Goal: Check status: Check status

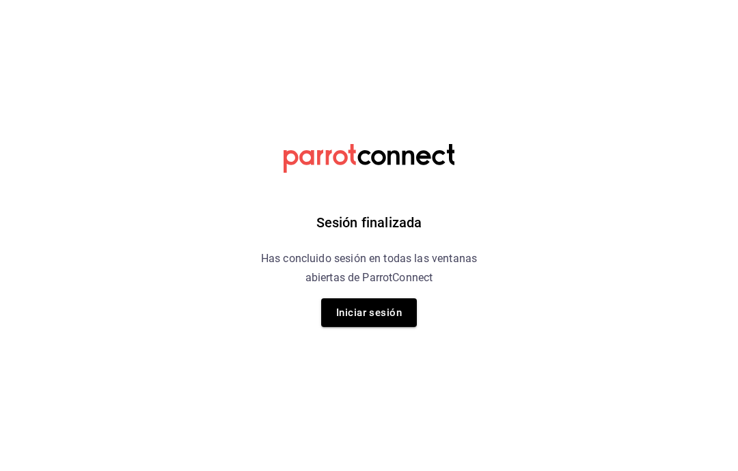
click at [383, 317] on button "Iniciar sesión" at bounding box center [369, 313] width 96 height 29
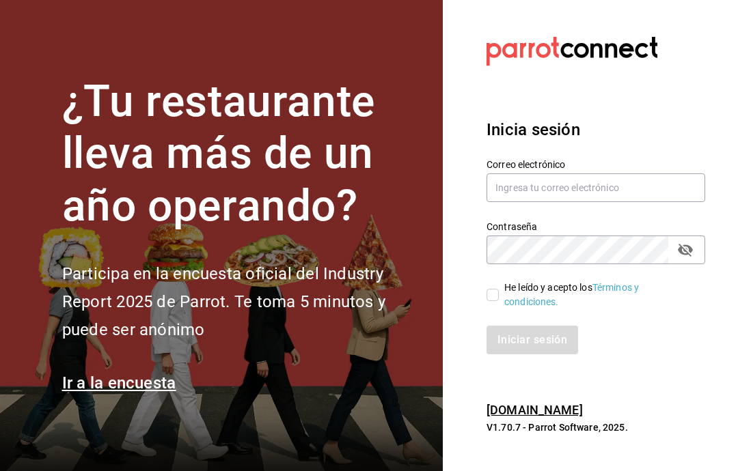
click at [581, 202] on input "text" at bounding box center [595, 188] width 219 height 29
type input "[EMAIL_ADDRESS][DOMAIN_NAME]"
click at [481, 310] on div "He leído y acepto los Términos y condiciones." at bounding box center [587, 286] width 235 height 45
click at [490, 310] on label "He leído y acepto los Términos y condiciones." at bounding box center [590, 295] width 208 height 29
click at [490, 301] on input "He leído y acepto los Términos y condiciones." at bounding box center [492, 295] width 12 height 12
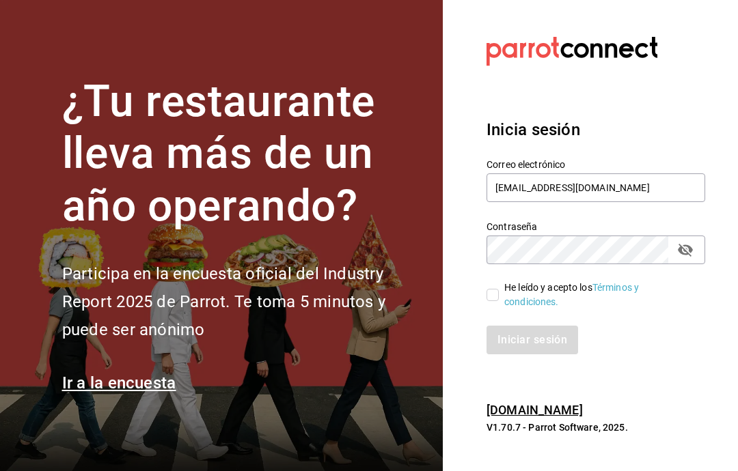
checkbox input "true"
click at [558, 355] on button "Iniciar sesión" at bounding box center [532, 340] width 93 height 29
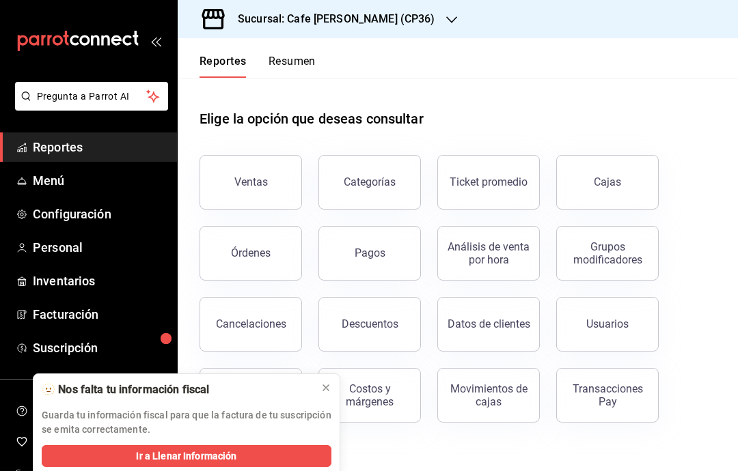
click at [397, 20] on div "Sucursal: Cafe [PERSON_NAME] (CP36)" at bounding box center [326, 19] width 274 height 38
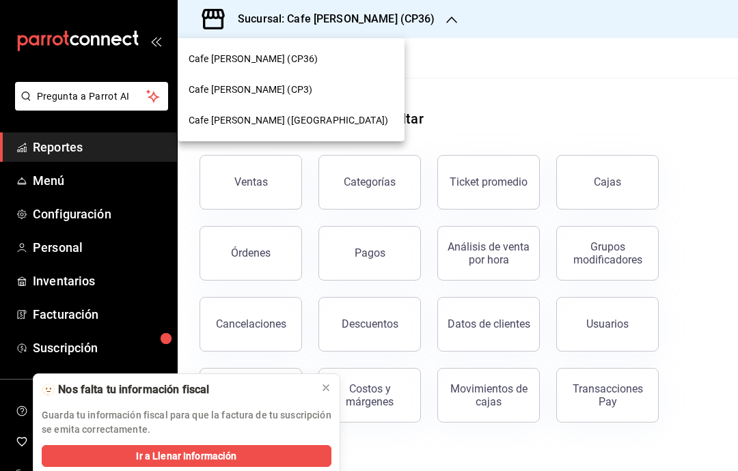
click at [307, 94] on div "Cafe [PERSON_NAME] (CP3)" at bounding box center [291, 90] width 205 height 14
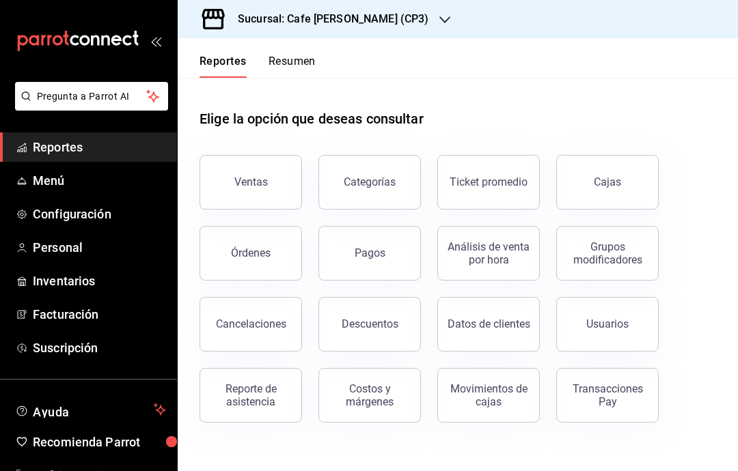
scroll to position [55, 0]
click at [620, 155] on link "Cajas" at bounding box center [607, 182] width 102 height 55
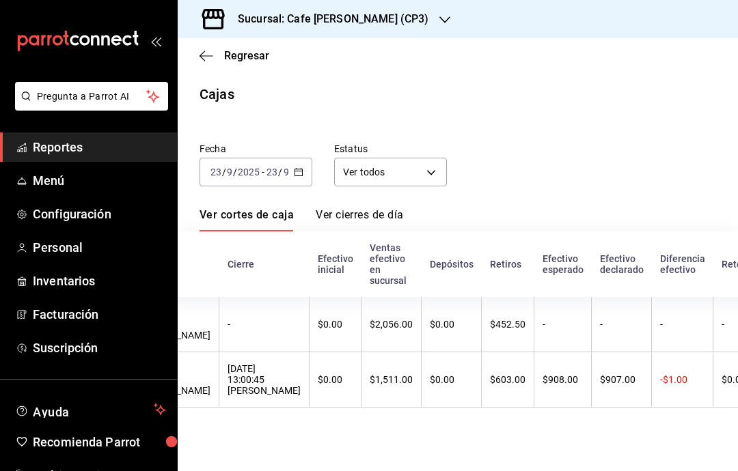
click at [301, 175] on icon "button" at bounding box center [299, 172] width 10 height 10
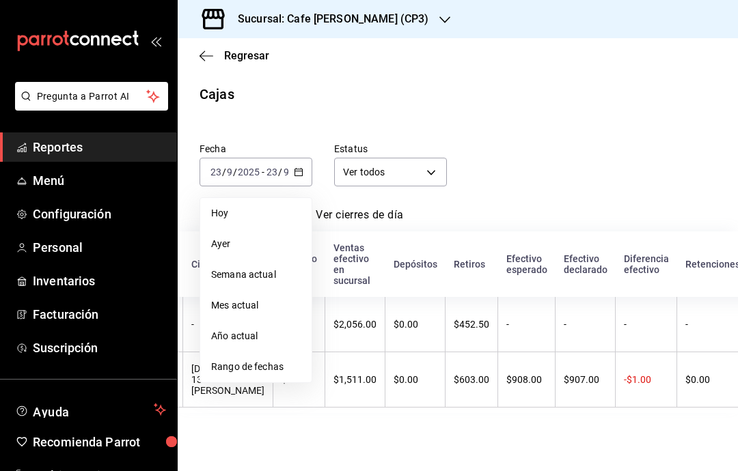
scroll to position [0, 221]
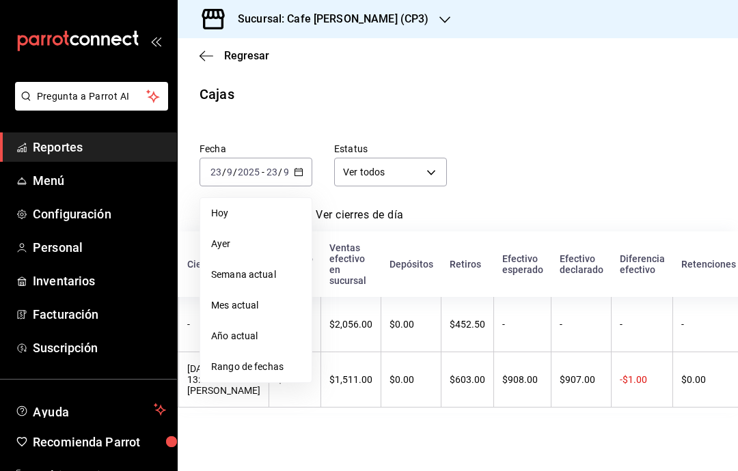
click at [255, 241] on span "Ayer" at bounding box center [256, 244] width 90 height 14
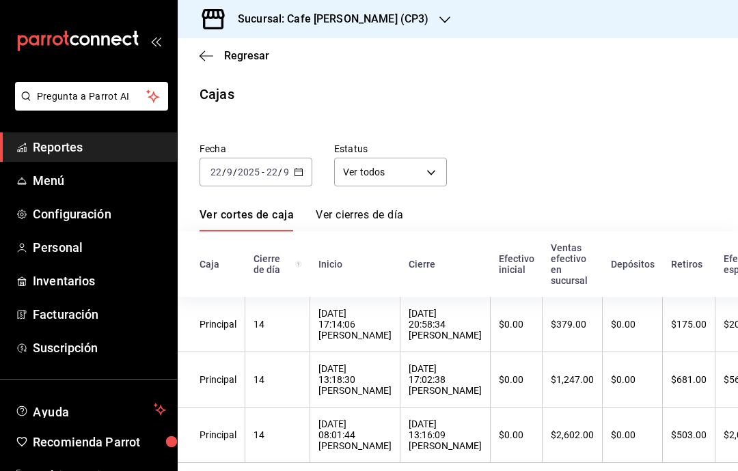
scroll to position [55, 0]
click at [366, 208] on link "Ver cierres de día" at bounding box center [359, 219] width 87 height 23
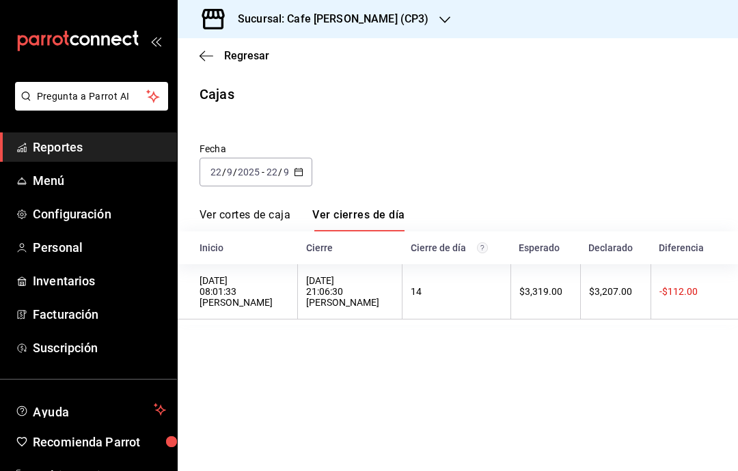
click at [344, 275] on div "[DATE] 21:06:30 [PERSON_NAME]" at bounding box center [349, 291] width 87 height 33
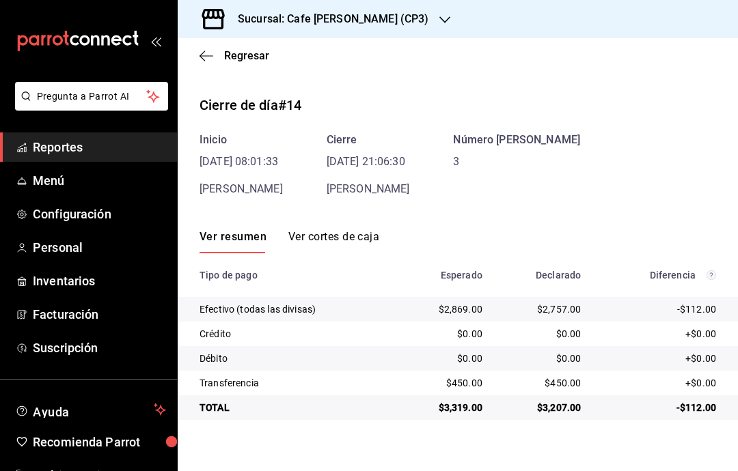
click at [209, 50] on icon "button" at bounding box center [207, 56] width 14 height 12
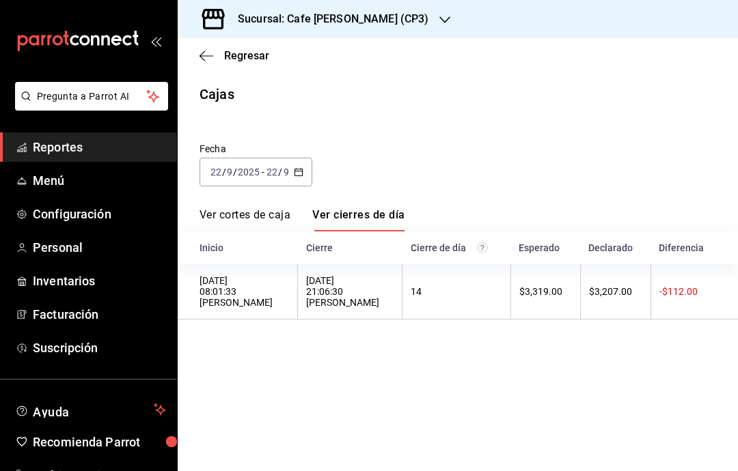
click at [339, 277] on div "[DATE] 21:06:30 [PERSON_NAME]" at bounding box center [349, 291] width 87 height 33
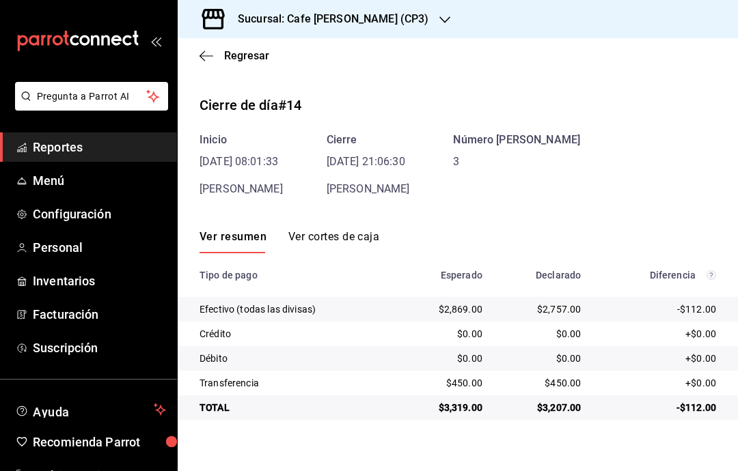
click at [390, 16] on div "Sucursal: Cafe [PERSON_NAME] (CP3)" at bounding box center [322, 19] width 267 height 38
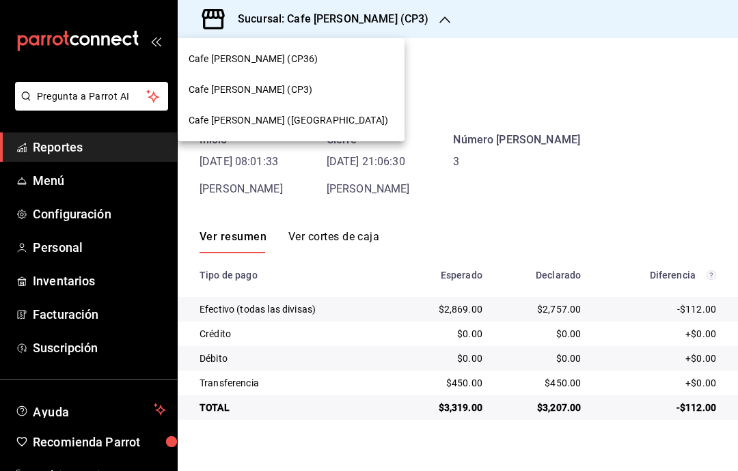
click at [400, 99] on div at bounding box center [369, 235] width 738 height 471
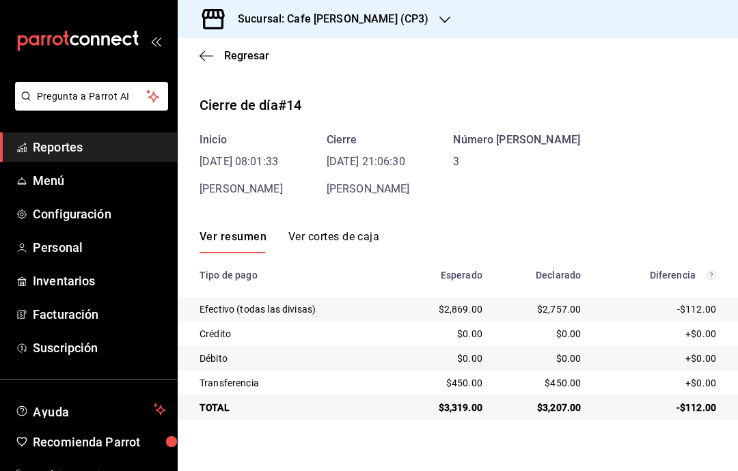
click at [202, 55] on icon "button" at bounding box center [207, 55] width 14 height 1
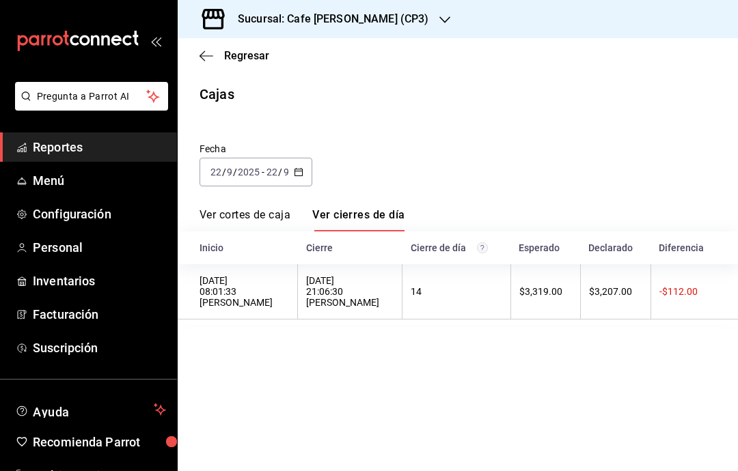
click at [201, 58] on icon "button" at bounding box center [207, 56] width 14 height 12
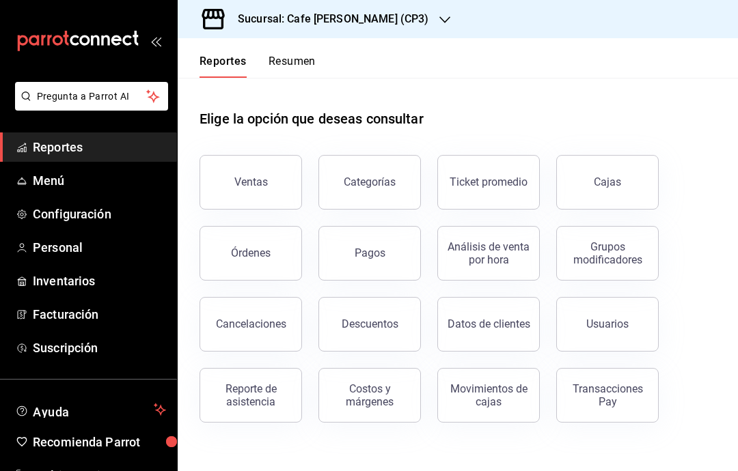
click at [622, 396] on div "Transacciones Pay" at bounding box center [607, 396] width 85 height 26
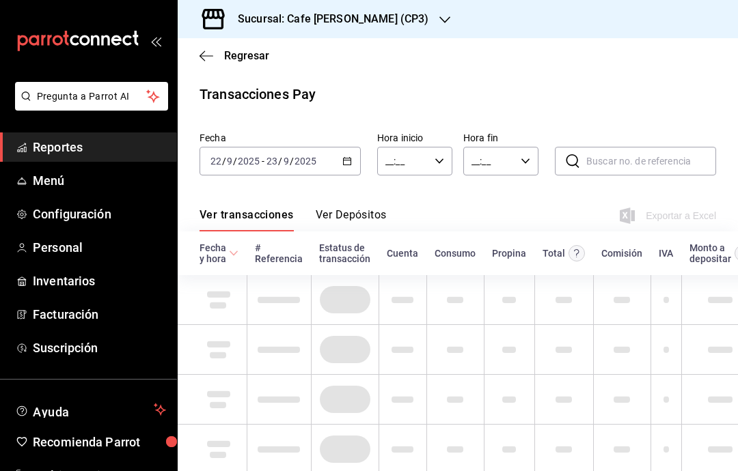
type input "00:00"
type input "23:59"
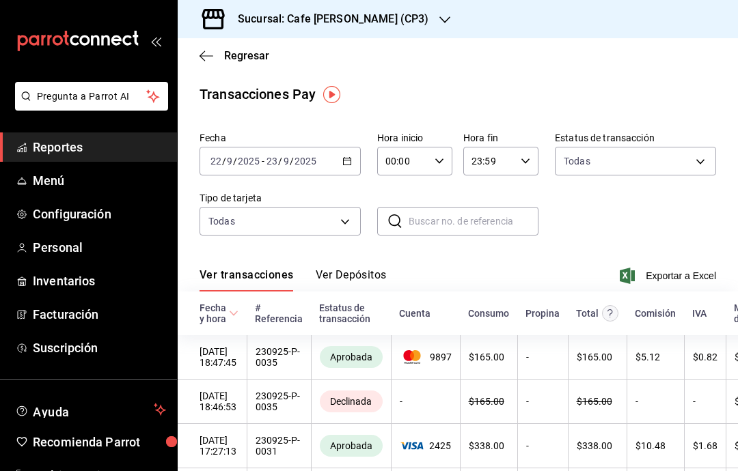
click at [346, 165] on \(Stroke\) "button" at bounding box center [347, 162] width 8 height 8
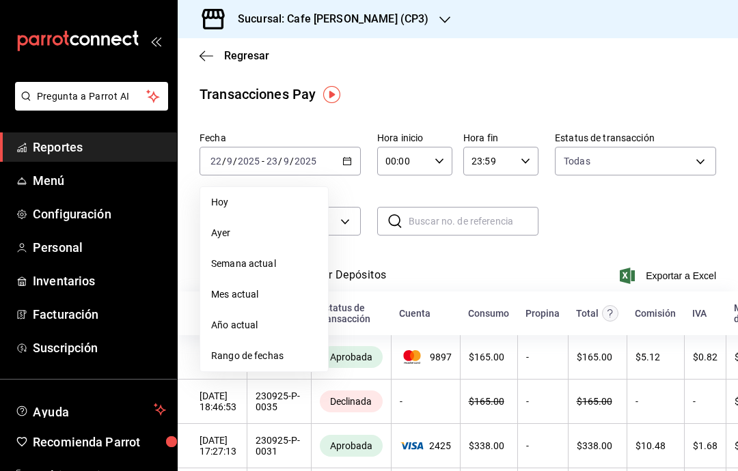
click at [286, 231] on span "Ayer" at bounding box center [264, 233] width 106 height 14
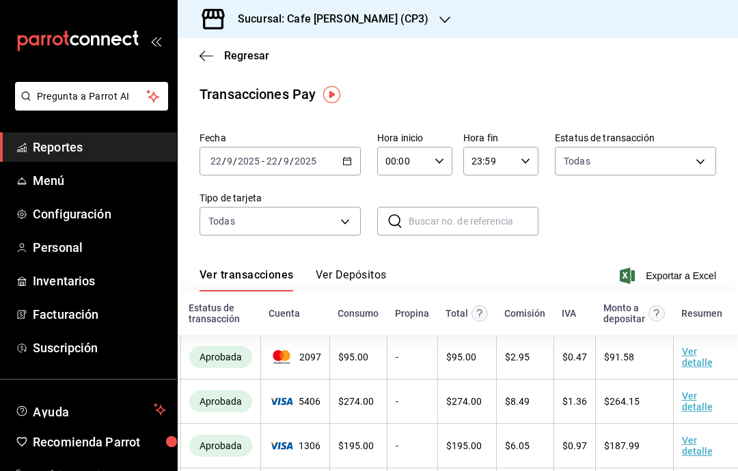
click at [345, 159] on \(Stroke\) "button" at bounding box center [347, 162] width 8 height 8
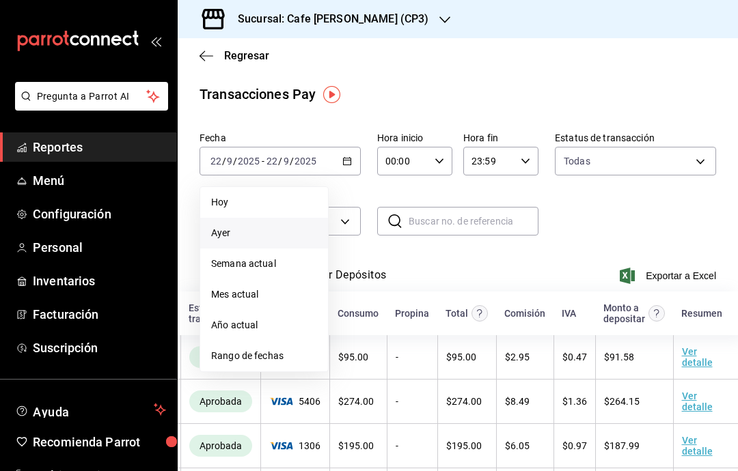
click at [299, 237] on span "Ayer" at bounding box center [264, 233] width 106 height 14
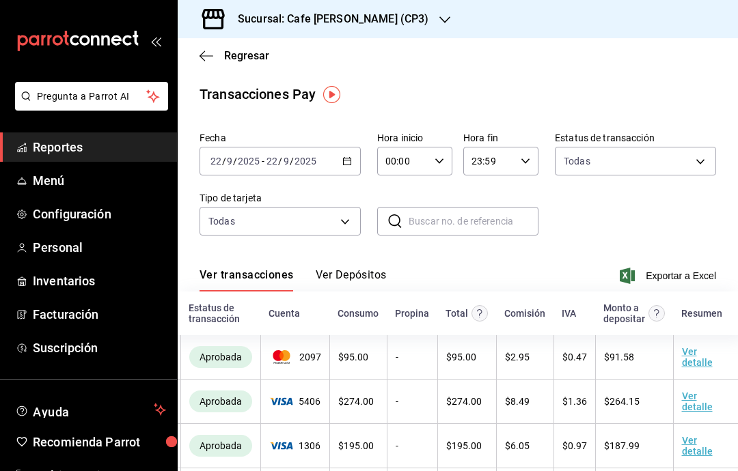
click at [395, 27] on div "Sucursal: Cafe [PERSON_NAME] (CP3)" at bounding box center [322, 19] width 267 height 38
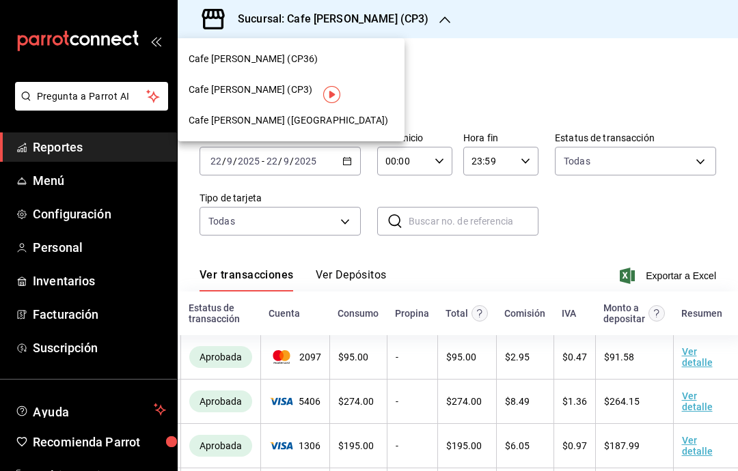
click at [310, 53] on div "Cafe [PERSON_NAME] (CP36)" at bounding box center [291, 59] width 205 height 14
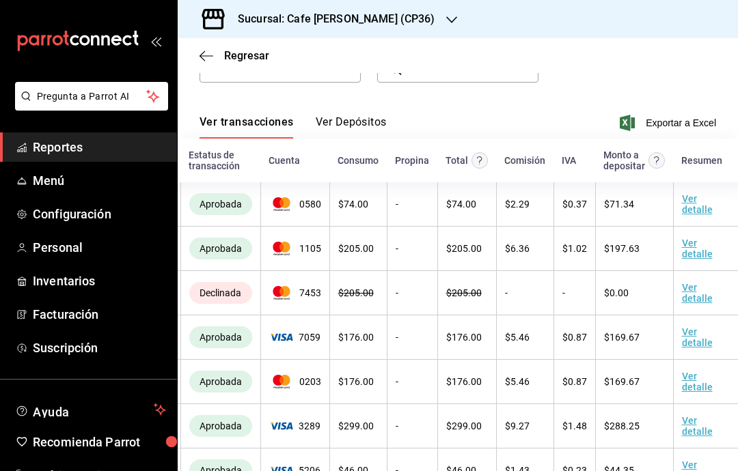
scroll to position [153, 0]
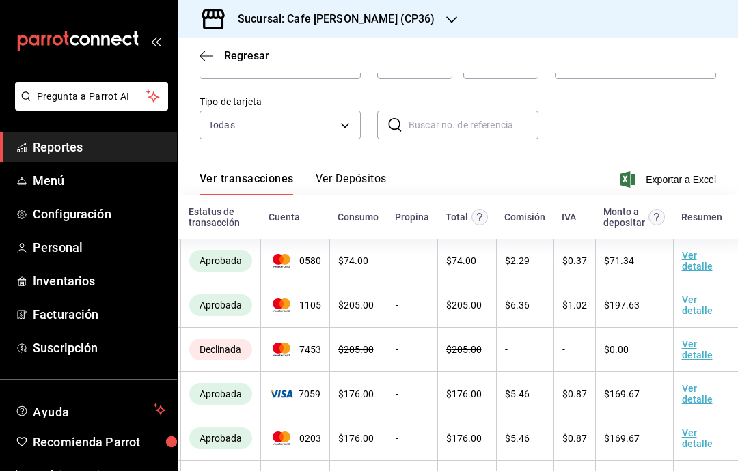
click at [609, 340] on td "$0.00" at bounding box center [634, 350] width 78 height 44
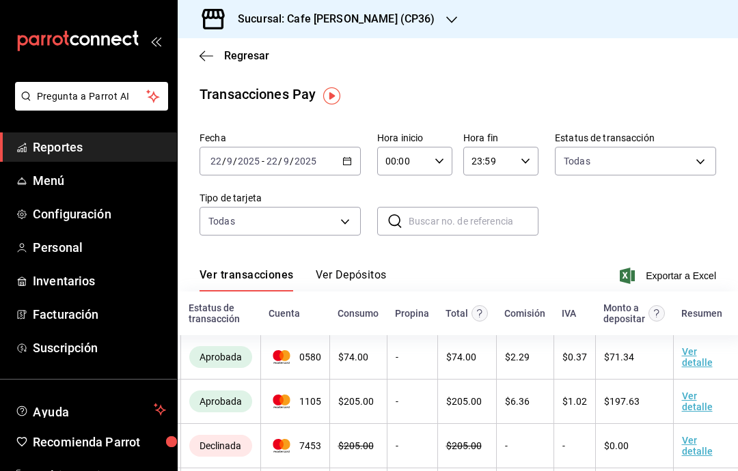
scroll to position [0, 0]
click at [343, 165] on \(Stroke\) "button" at bounding box center [347, 162] width 8 height 8
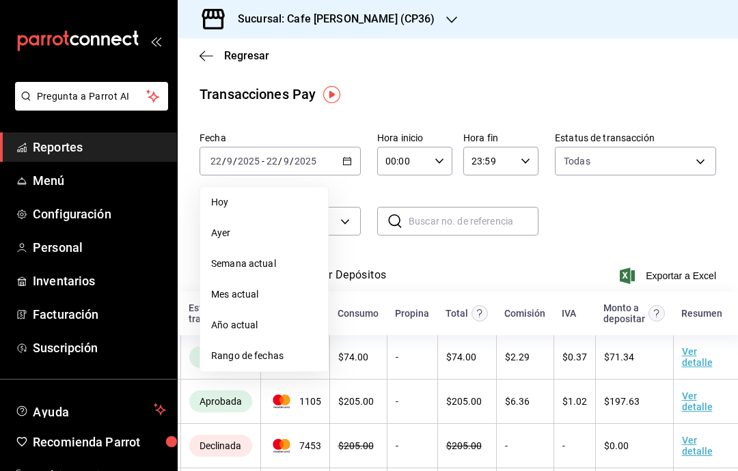
click at [279, 203] on span "Hoy" at bounding box center [264, 202] width 106 height 14
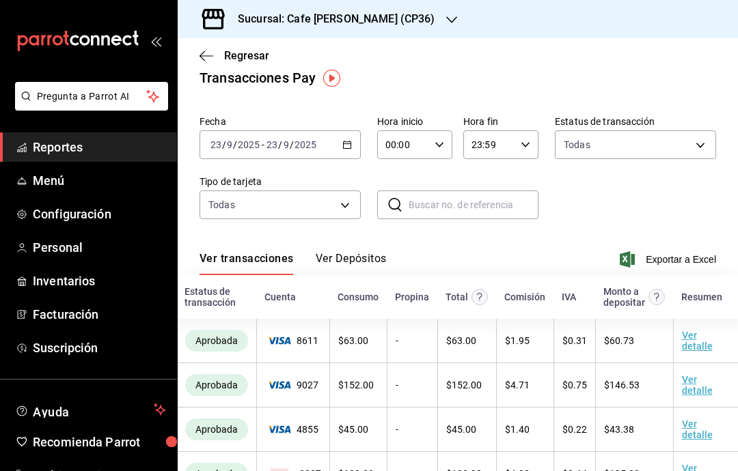
scroll to position [16, 0]
click at [396, 24] on div "Sucursal: Cafe [PERSON_NAME] (CP36)" at bounding box center [326, 19] width 274 height 38
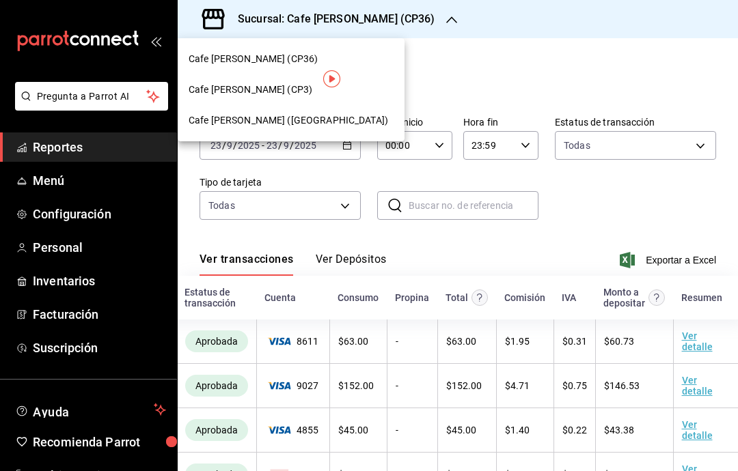
click at [269, 89] on span "Cafe [PERSON_NAME] (CP3)" at bounding box center [251, 90] width 124 height 14
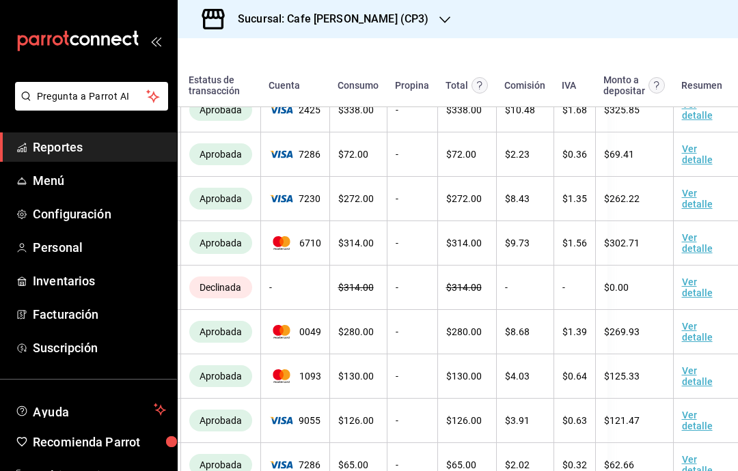
scroll to position [55, 0]
